Goal: Task Accomplishment & Management: Complete application form

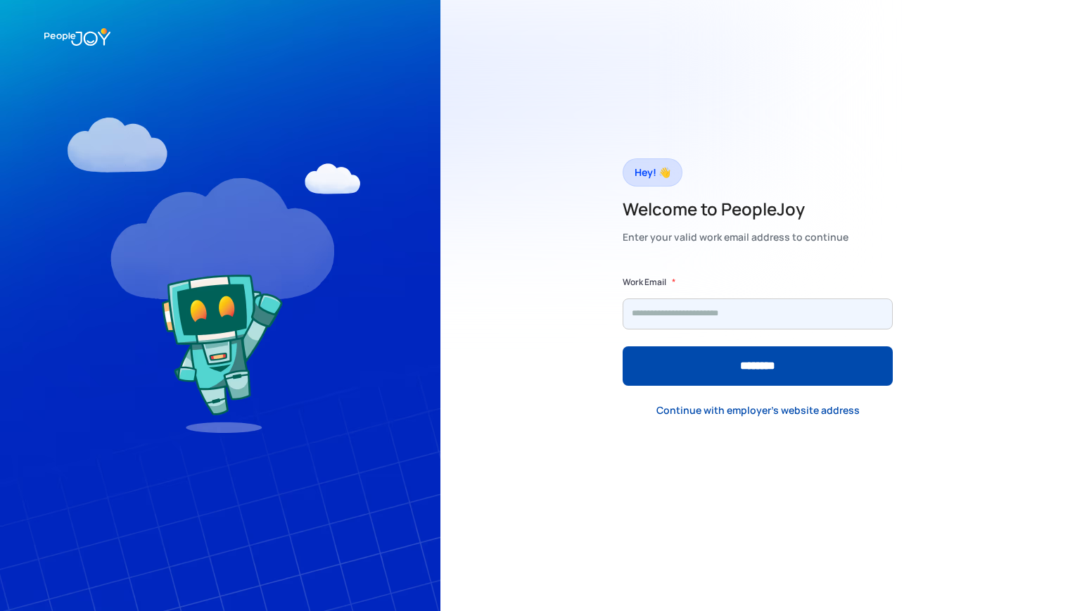
click at [696, 319] on input "Form" at bounding box center [758, 313] width 270 height 31
type input "**********"
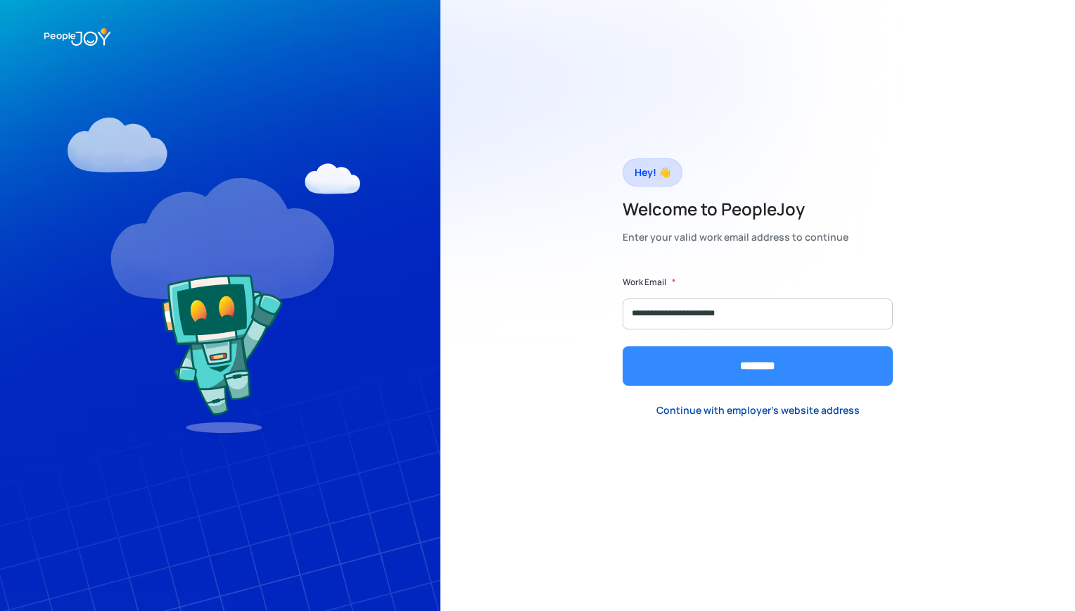
click at [812, 373] on input "********" at bounding box center [758, 365] width 270 height 39
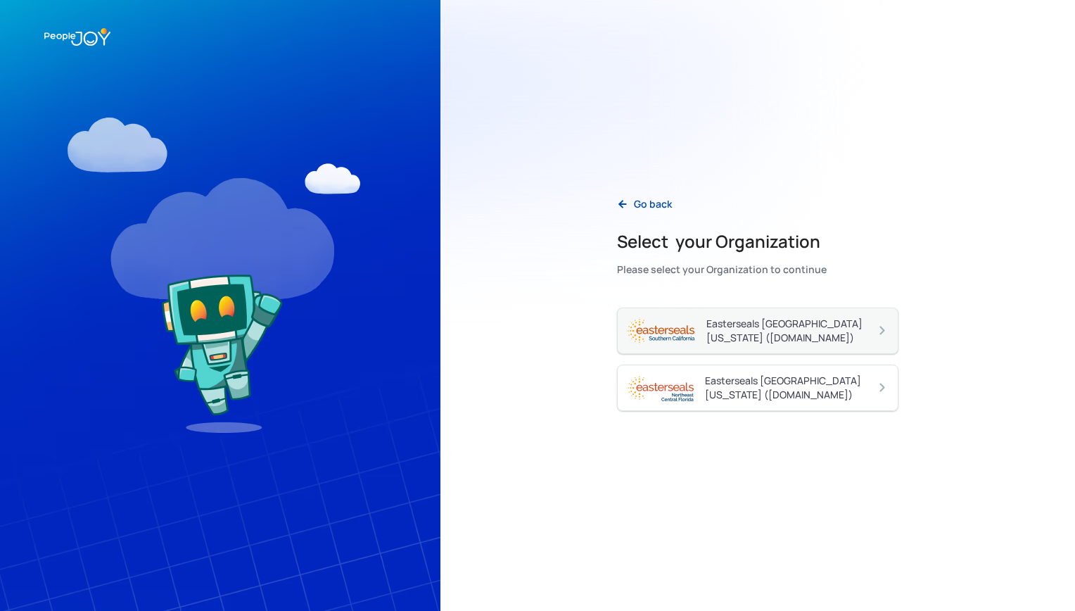
click at [853, 327] on div "Easterseals Southern California (essc.peoplejoy.com)" at bounding box center [791, 331] width 169 height 28
